Goal: Information Seeking & Learning: Learn about a topic

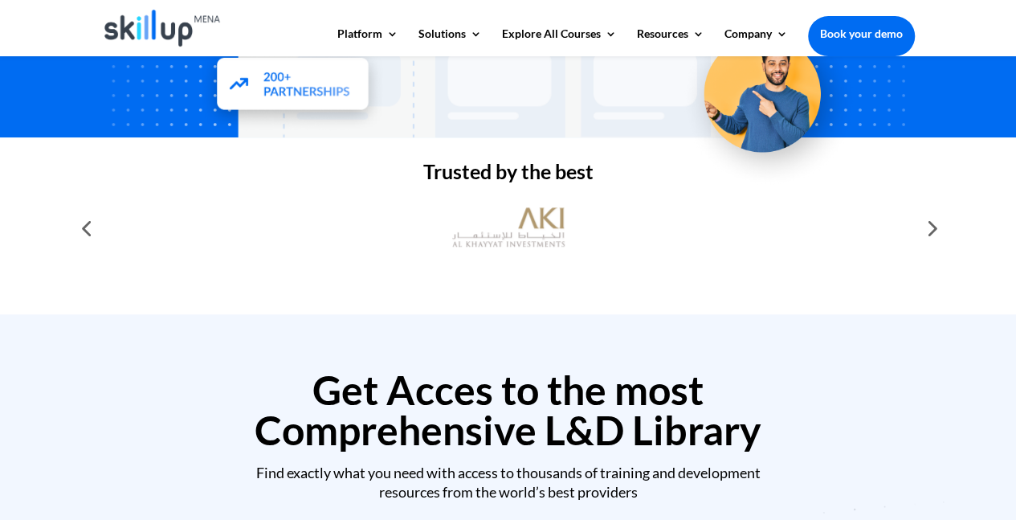
scroll to position [436, 0]
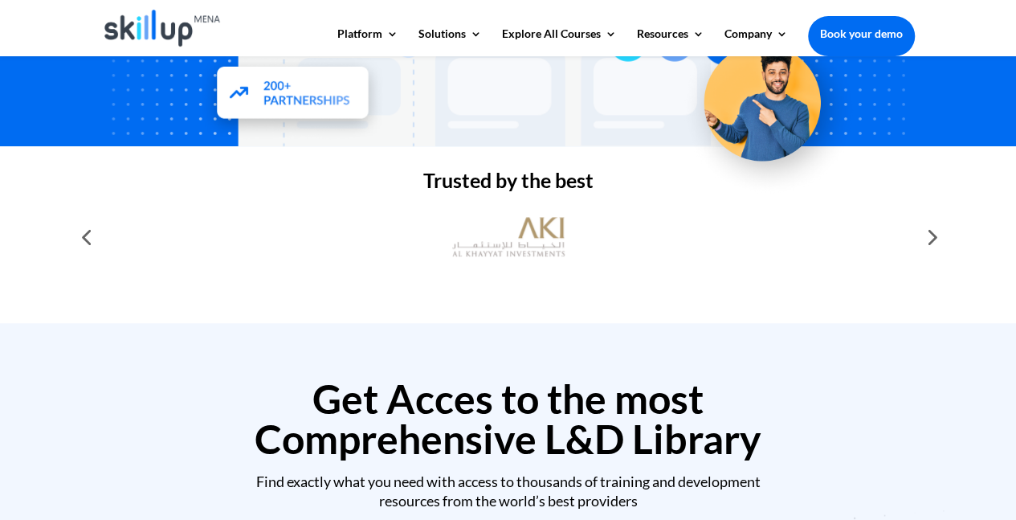
click at [938, 240] on div at bounding box center [931, 237] width 32 height 32
click at [933, 234] on div at bounding box center [931, 237] width 32 height 32
click at [484, 251] on img at bounding box center [508, 237] width 112 height 56
click at [81, 237] on div at bounding box center [86, 237] width 32 height 32
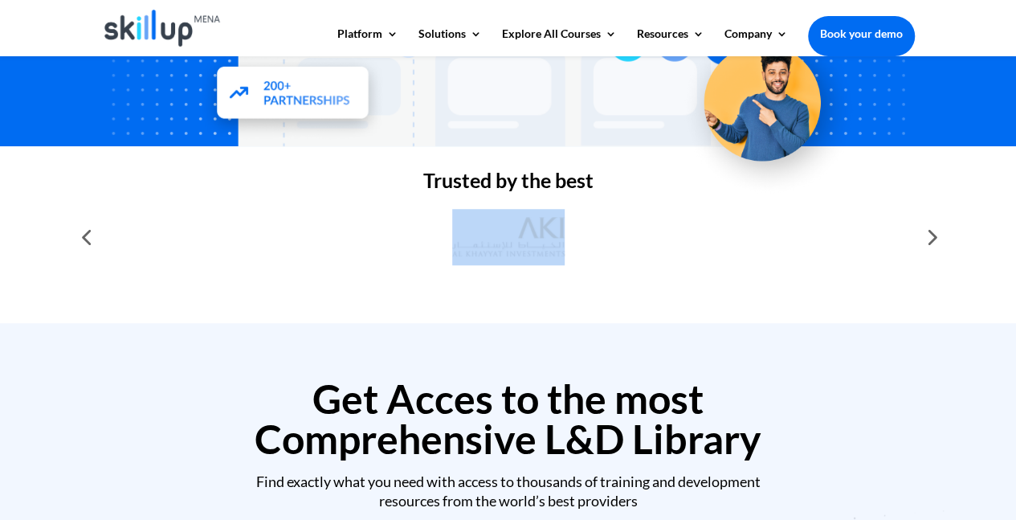
click at [81, 237] on div at bounding box center [86, 237] width 32 height 32
click at [88, 239] on div at bounding box center [86, 237] width 32 height 32
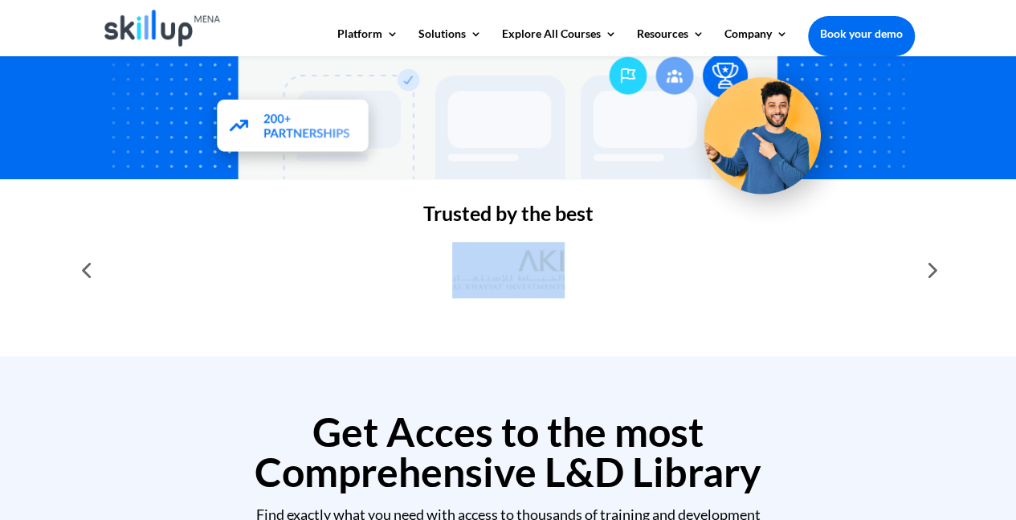
scroll to position [374, 0]
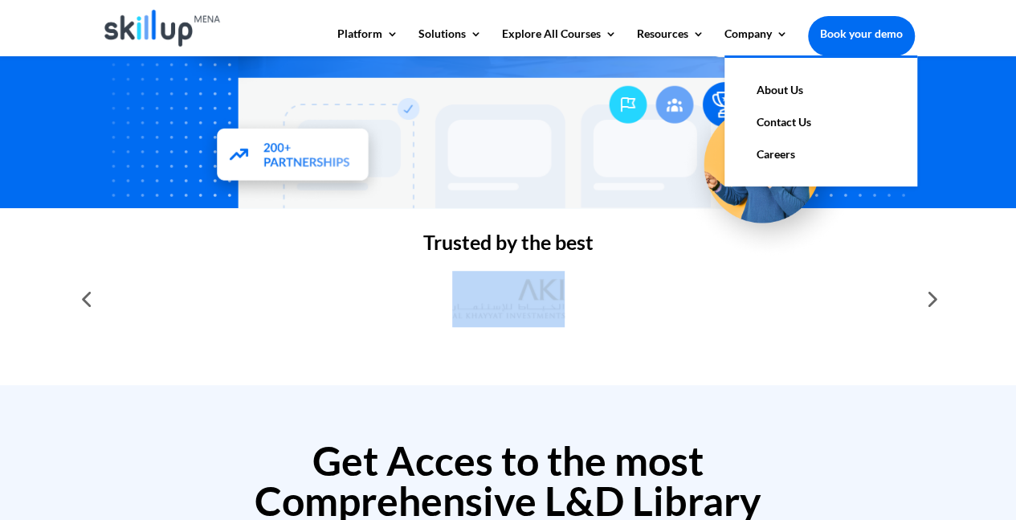
click at [778, 91] on link "About Us" at bounding box center [821, 90] width 161 height 32
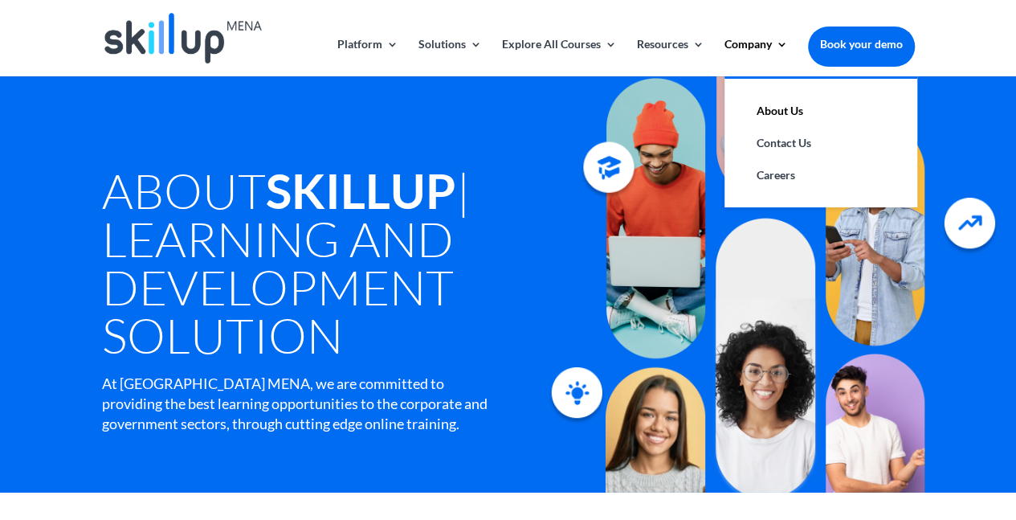
click at [787, 44] on li "Company About Us Contact Us Careers" at bounding box center [765, 58] width 81 height 38
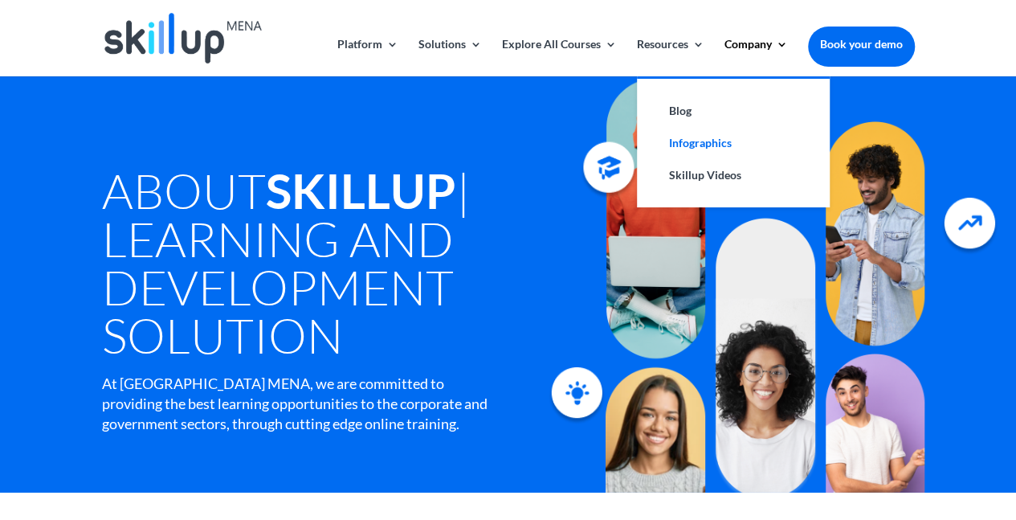
click at [694, 143] on link "Infographics" at bounding box center [733, 143] width 161 height 32
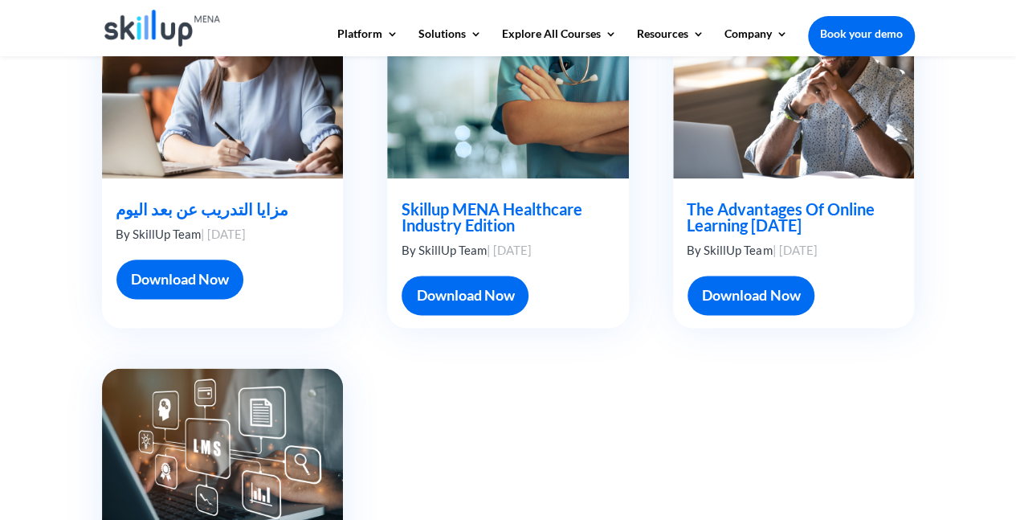
scroll to position [889, 0]
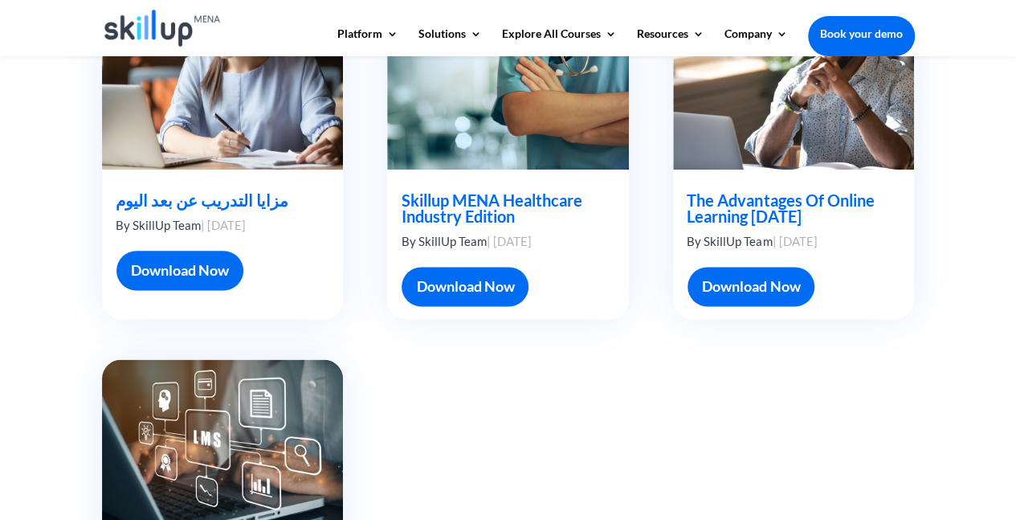
click at [734, 280] on link "Download Now" at bounding box center [751, 286] width 127 height 39
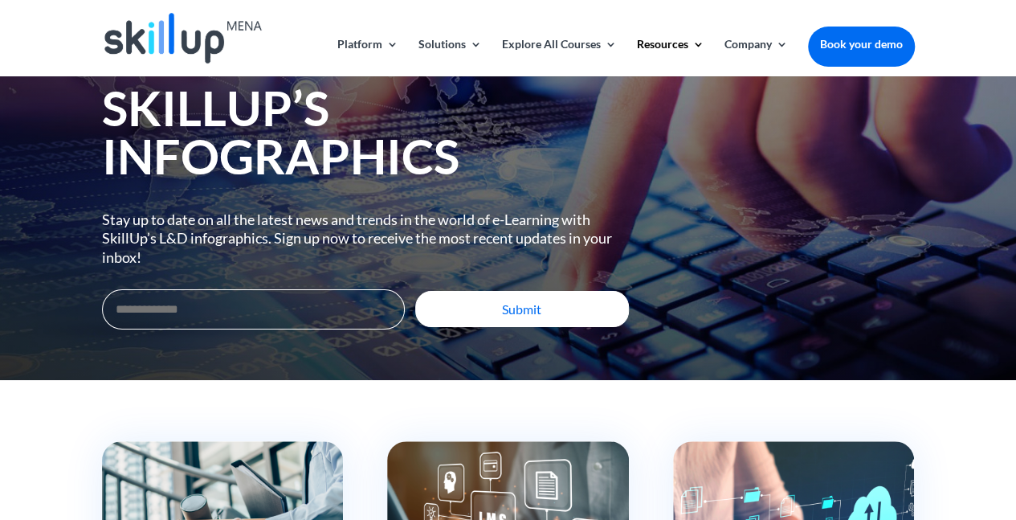
scroll to position [0, 0]
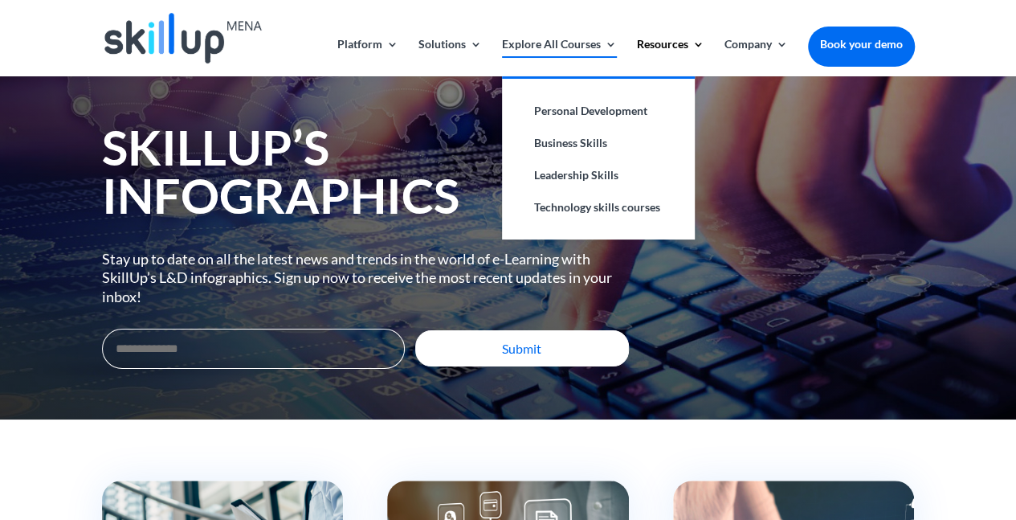
click at [564, 44] on link "Explore All Courses" at bounding box center [559, 58] width 115 height 38
click at [580, 109] on link "Personal Development" at bounding box center [598, 111] width 161 height 32
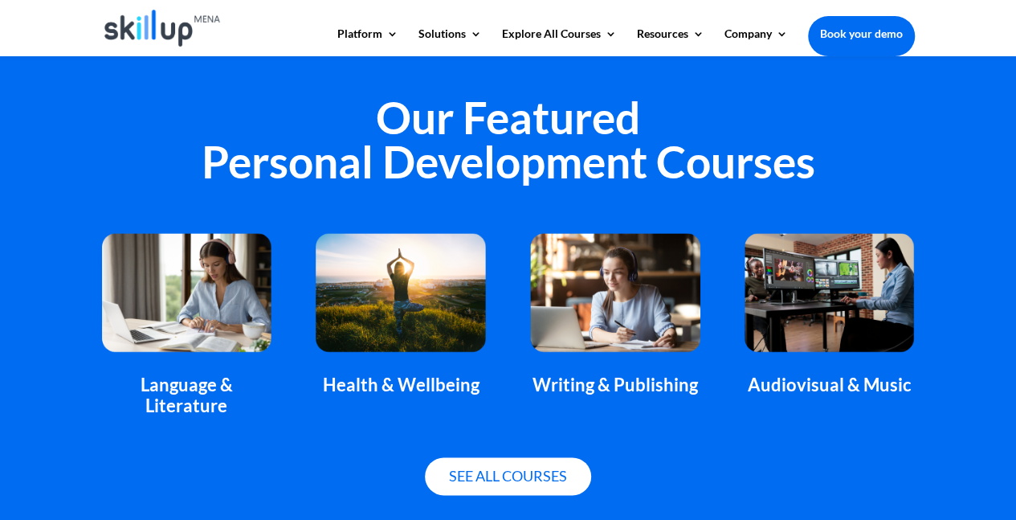
scroll to position [1043, 0]
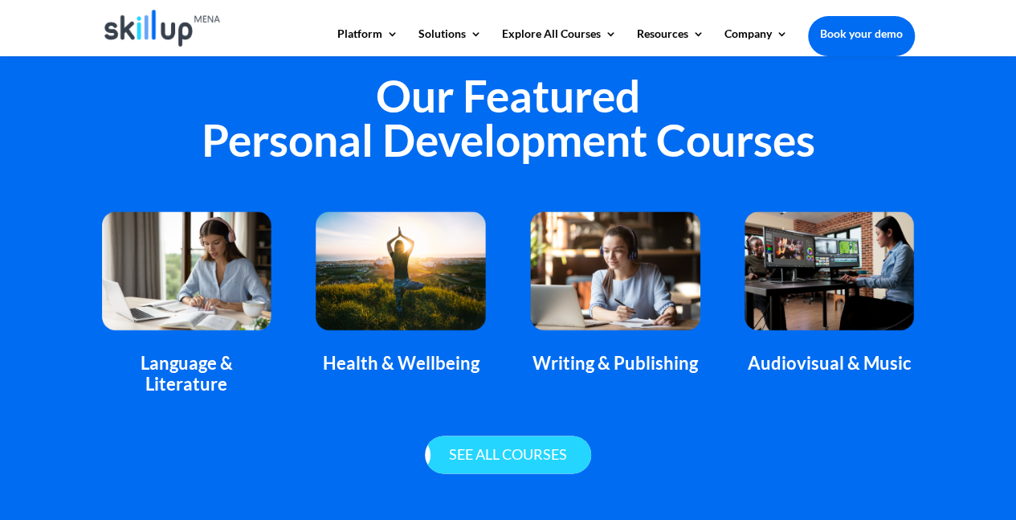
click at [554, 451] on link "See all courses" at bounding box center [508, 454] width 166 height 38
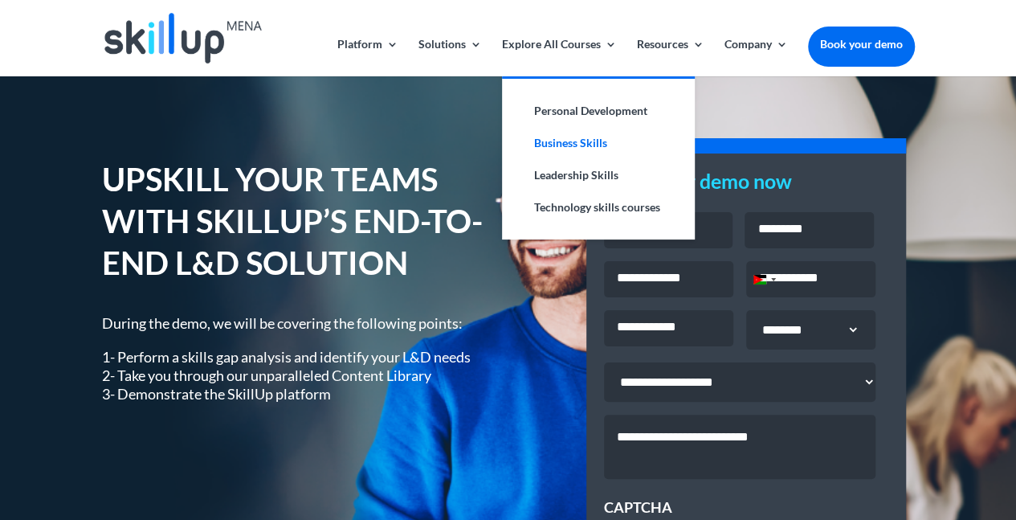
click at [578, 141] on link "Business Skills" at bounding box center [598, 143] width 161 height 32
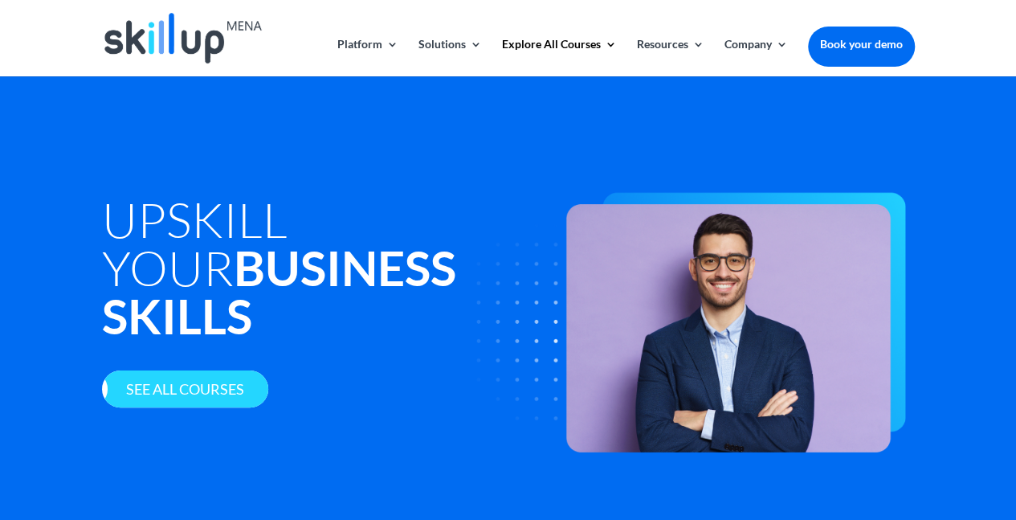
click at [190, 370] on link "See all courses" at bounding box center [185, 389] width 166 height 38
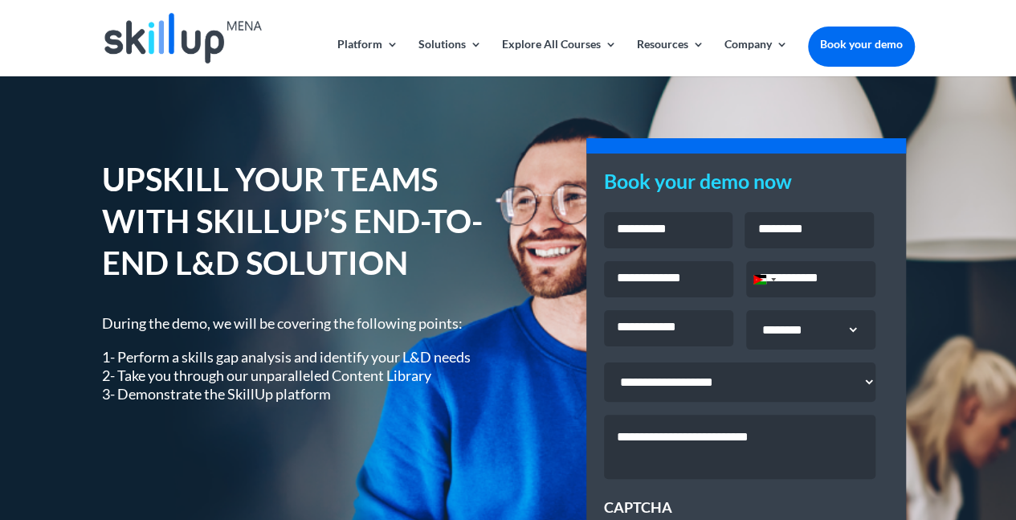
click at [798, 277] on input "Phone *" at bounding box center [810, 279] width 129 height 36
click at [178, 47] on img at bounding box center [182, 38] width 157 height 51
